Goal: Navigation & Orientation: Locate item on page

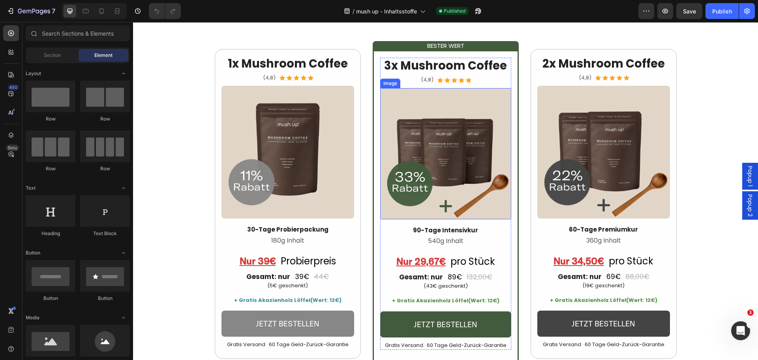
scroll to position [1831, 0]
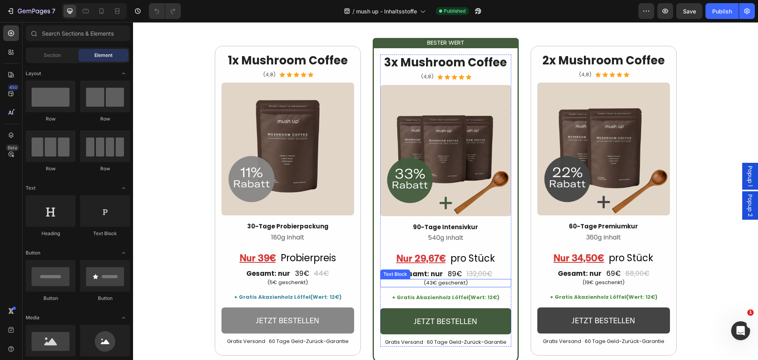
click at [440, 281] on p "(43€ geschenkt)" at bounding box center [446, 283] width 130 height 7
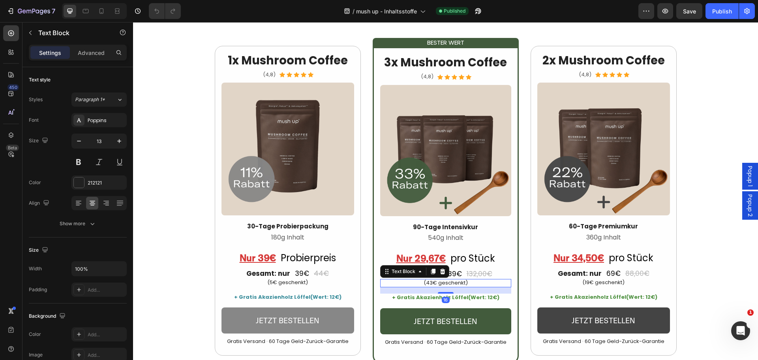
click at [440, 281] on p "(43€ geschenkt)" at bounding box center [446, 283] width 130 height 7
click at [429, 282] on p "(43€ geschenkt)" at bounding box center [446, 283] width 130 height 7
drag, startPoint x: 425, startPoint y: 282, endPoint x: 432, endPoint y: 282, distance: 7.5
click at [432, 282] on p "(43€ geschenkt)" at bounding box center [446, 283] width 130 height 7
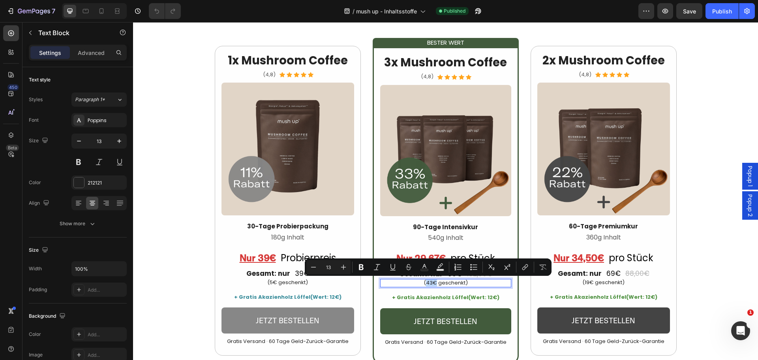
click at [432, 282] on p "(43€ geschenkt)" at bounding box center [446, 283] width 130 height 7
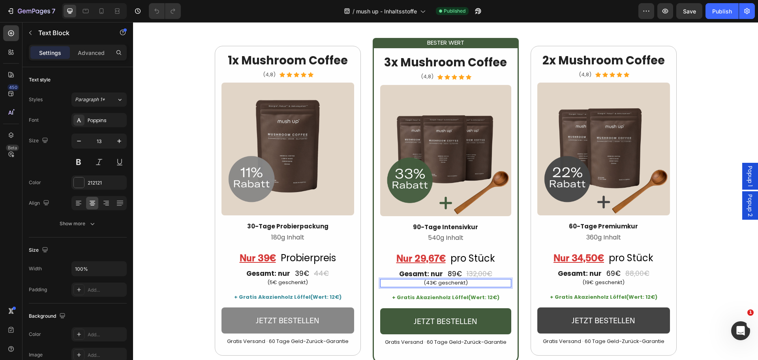
click at [431, 282] on p "(43€ geschenkt)" at bounding box center [446, 283] width 130 height 7
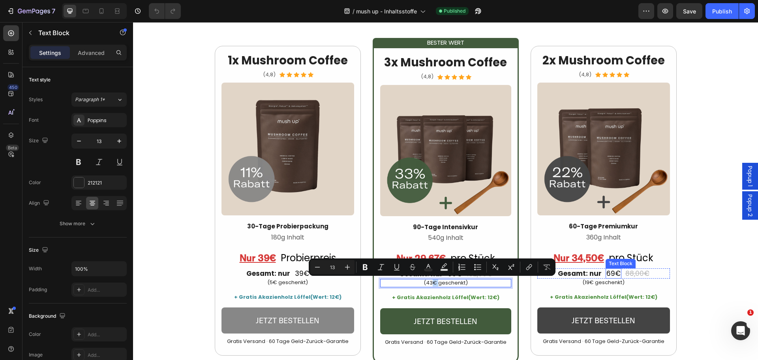
copy p "€"
